Goal: Find contact information: Find contact information

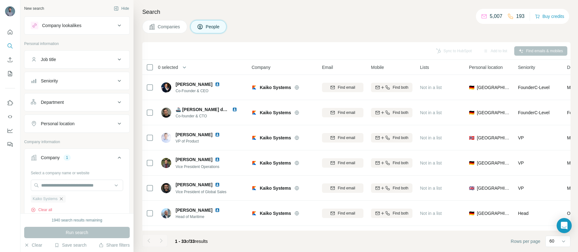
click at [63, 198] on icon "button" at bounding box center [61, 198] width 5 height 5
click at [64, 188] on input "text" at bounding box center [77, 184] width 92 height 11
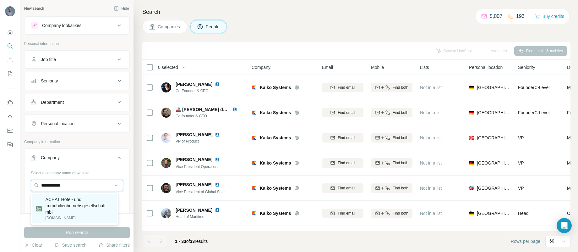
type input "**********"
click at [88, 204] on p "ACHAT Hotel- und Immobilienbetriebsgesellschaft mbH" at bounding box center [80, 205] width 68 height 19
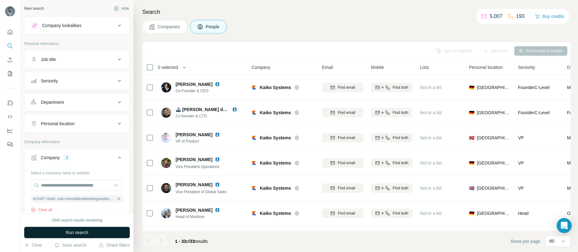
click at [85, 233] on span "Run search" at bounding box center [77, 232] width 23 height 6
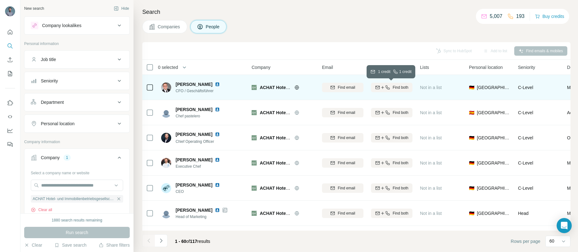
click at [393, 89] on span "Find both" at bounding box center [401, 88] width 16 height 6
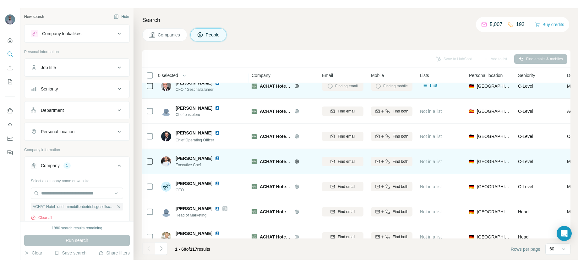
scroll to position [3, 0]
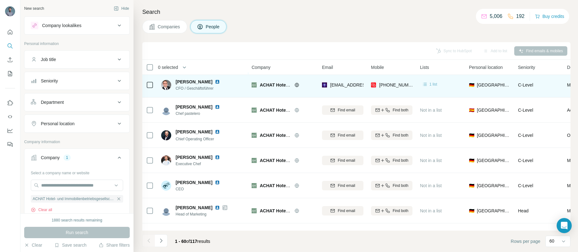
click at [434, 85] on span "1 list" at bounding box center [434, 84] width 8 height 6
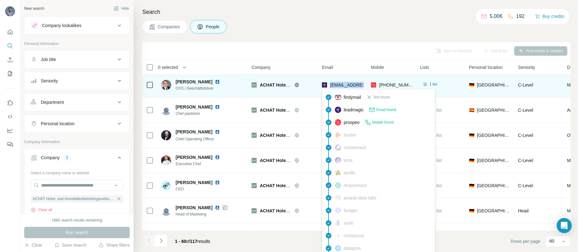
drag, startPoint x: 331, startPoint y: 91, endPoint x: 330, endPoint y: 85, distance: 6.0
click at [330, 85] on div "[EMAIL_ADDRESS][PERSON_NAME][DOMAIN_NAME]" at bounding box center [342, 84] width 41 height 17
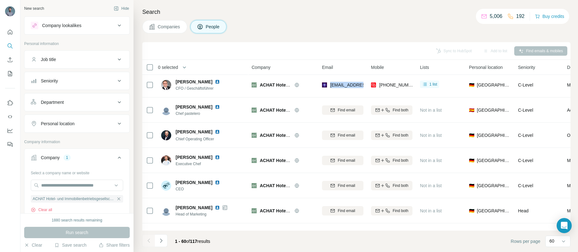
copy span "[EMAIL_ADDRESS][PERSON_NAME][DOMAIN_NAME]"
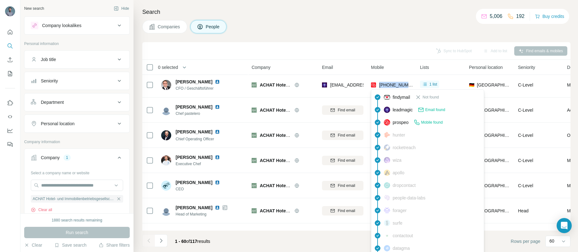
drag, startPoint x: 379, startPoint y: 91, endPoint x: 380, endPoint y: 85, distance: 6.9
click at [380, 85] on div "[PHONE_NUMBER]" at bounding box center [391, 84] width 41 height 17
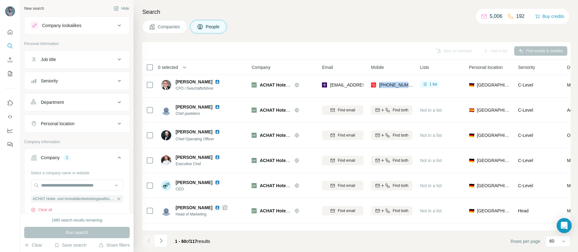
copy span "[PHONE_NUMBER]"
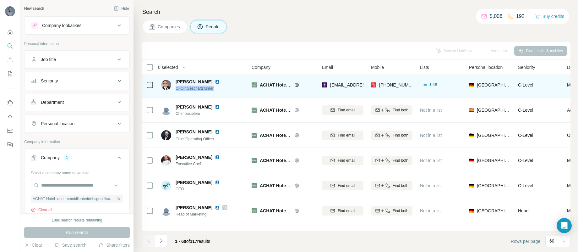
drag, startPoint x: 216, startPoint y: 89, endPoint x: 176, endPoint y: 88, distance: 39.6
click at [176, 88] on span "CFO / Geschäftsführer" at bounding box center [202, 88] width 52 height 6
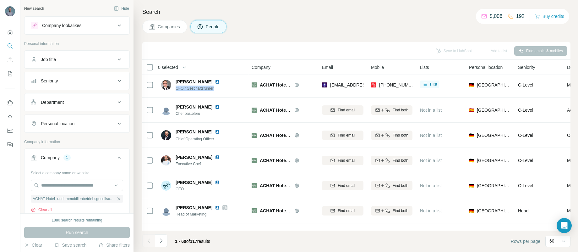
copy span "CFO / Geschäftsführer"
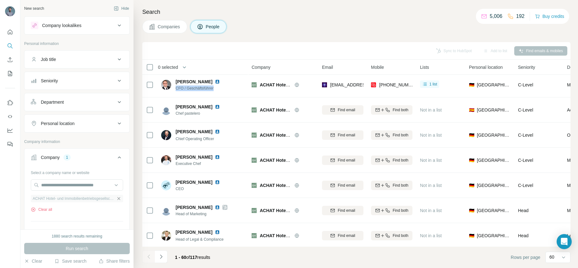
click at [116, 199] on icon "button" at bounding box center [118, 198] width 5 height 5
click at [85, 186] on input "text" at bounding box center [77, 184] width 92 height 11
paste input "**********"
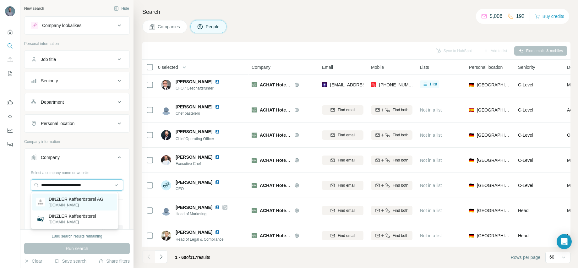
type input "**********"
click at [77, 199] on p "DINZLER Kaffeerösterei AG" at bounding box center [76, 199] width 55 height 6
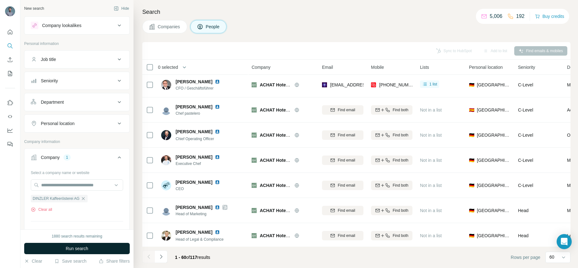
click at [91, 245] on button "Run search" at bounding box center [77, 248] width 106 height 11
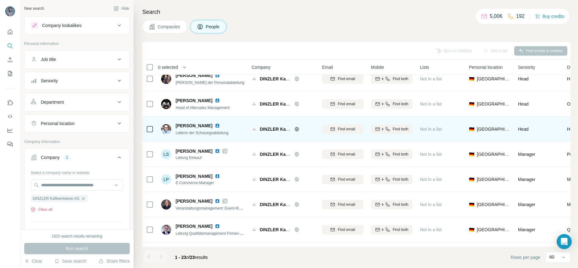
scroll to position [9, 0]
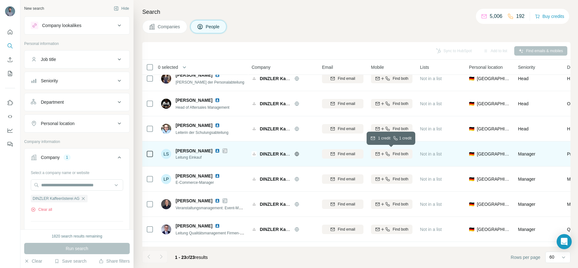
click at [398, 154] on span "Find both" at bounding box center [401, 154] width 16 height 6
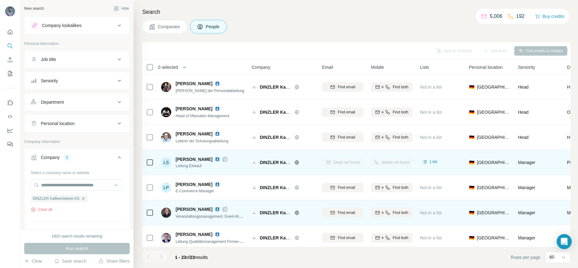
scroll to position [0, 0]
